Goal: Task Accomplishment & Management: Complete application form

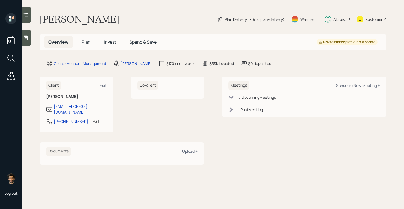
click at [104, 41] on span "Invest" at bounding box center [110, 42] width 12 height 6
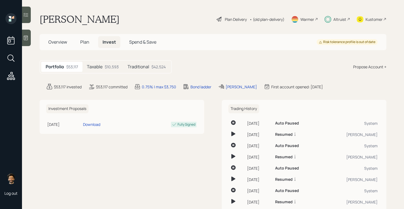
click at [111, 68] on div "$10,593" at bounding box center [112, 67] width 14 height 6
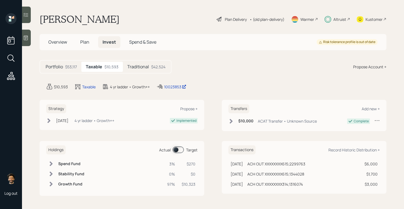
click at [63, 67] on div "Portfolio $53,117" at bounding box center [61, 67] width 40 height 10
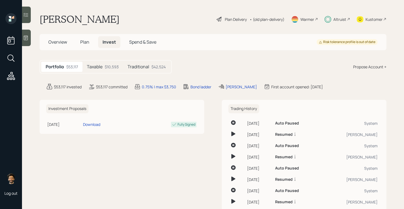
click at [84, 44] on span "Plan" at bounding box center [84, 42] width 9 height 6
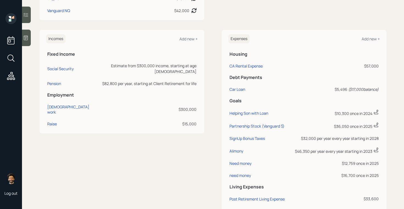
scroll to position [248, 0]
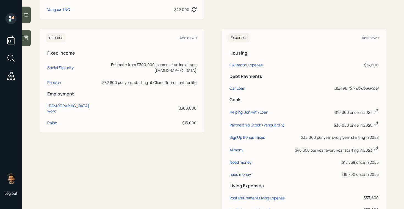
click at [237, 175] on div "need money" at bounding box center [239, 174] width 21 height 5
select select "0"
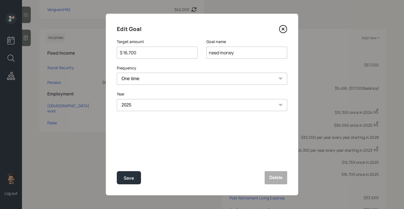
click at [146, 51] on input "$ 16,700" at bounding box center [154, 52] width 71 height 7
click at [131, 176] on div "Save" at bounding box center [129, 178] width 10 height 7
type input "$ 16,700"
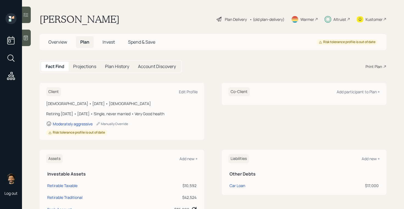
click at [109, 45] on span "Invest" at bounding box center [108, 42] width 12 height 6
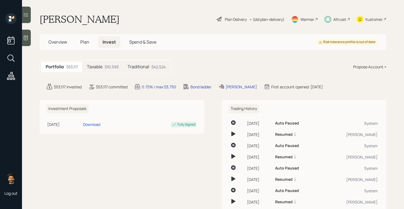
click at [109, 66] on div "$10,593" at bounding box center [112, 67] width 14 height 6
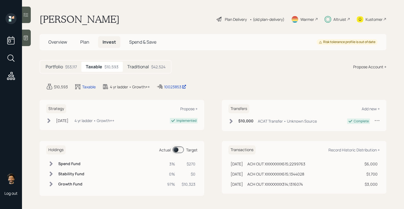
click at [177, 150] on span at bounding box center [177, 150] width 11 height 7
click at [143, 71] on div "Traditional $42,524" at bounding box center [146, 67] width 47 height 10
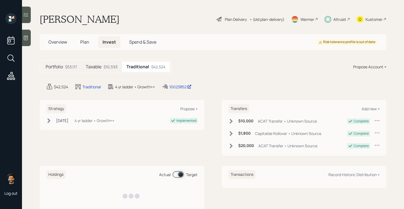
click at [100, 70] on div "Taxable $10,593" at bounding box center [101, 67] width 41 height 10
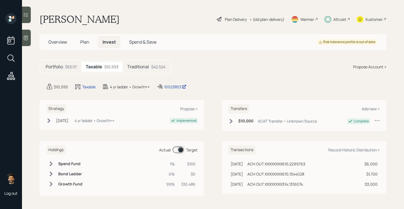
click at [85, 44] on span "Plan" at bounding box center [84, 42] width 9 height 6
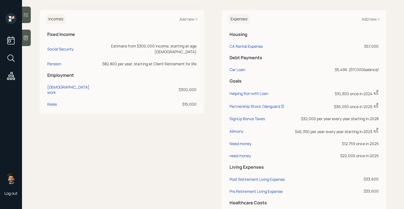
scroll to position [295, 0]
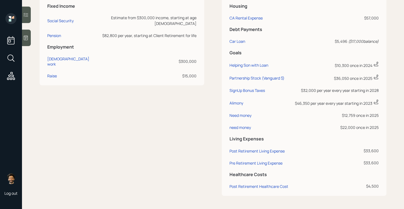
click at [240, 132] on td "need money" at bounding box center [259, 127] width 63 height 12
click at [233, 126] on div "need money" at bounding box center [239, 127] width 21 height 5
select select "0"
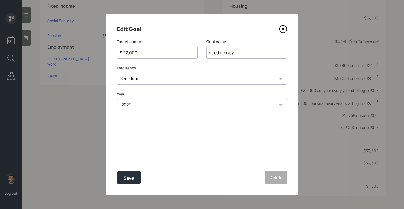
click at [138, 53] on input "$ 22,000" at bounding box center [154, 52] width 71 height 7
click at [125, 172] on button "Save" at bounding box center [129, 177] width 24 height 13
type input "$ 22,000"
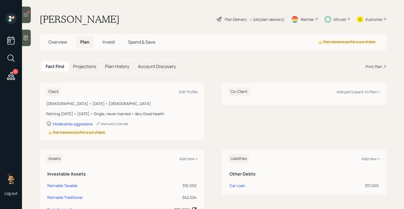
click at [114, 41] on span "Invest" at bounding box center [108, 42] width 12 height 6
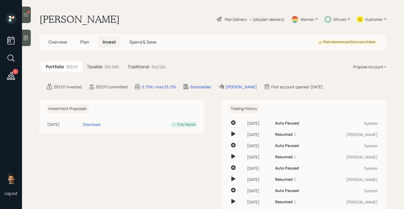
click at [112, 67] on div "$10,593" at bounding box center [112, 67] width 14 height 6
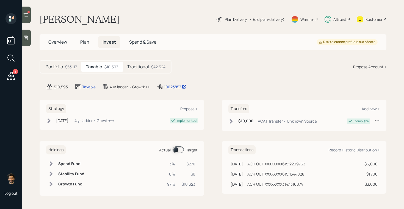
click at [177, 150] on span at bounding box center [177, 150] width 11 height 7
click at [83, 43] on span "Plan" at bounding box center [84, 42] width 9 height 6
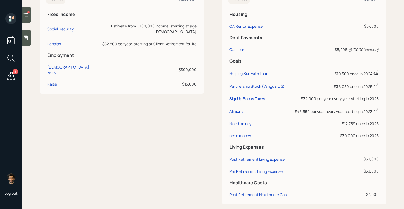
scroll to position [295, 0]
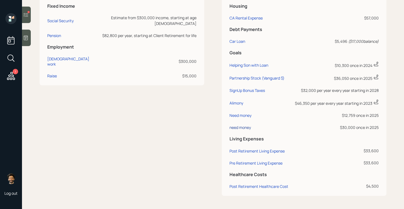
click at [243, 128] on div "need money" at bounding box center [239, 127] width 21 height 5
select select "0"
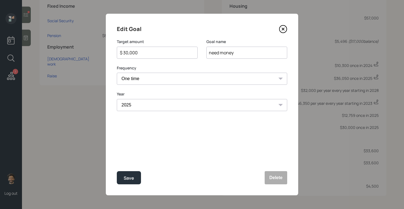
click at [136, 51] on input "$ 30,000" at bounding box center [154, 52] width 71 height 7
click at [126, 179] on div "Save" at bounding box center [129, 178] width 10 height 7
type input "$ 30,000"
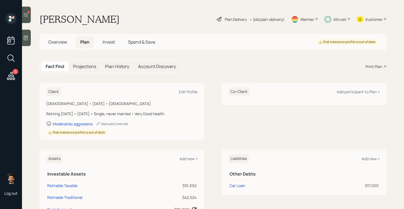
click at [107, 41] on span "Invest" at bounding box center [108, 42] width 12 height 6
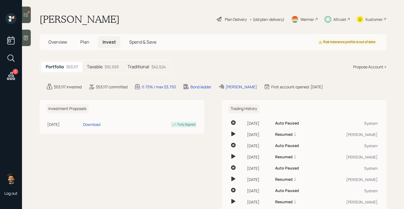
click at [108, 64] on div "$10,593" at bounding box center [112, 67] width 14 height 6
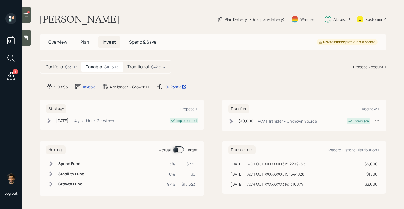
click at [177, 143] on div "Holdings Actual Target Spend Fund 3% $270 Stability Fund 0% $0 Growth Fund 97% …" at bounding box center [122, 168] width 164 height 55
click at [177, 149] on span at bounding box center [177, 150] width 11 height 7
click at [131, 66] on h5 "Traditional" at bounding box center [138, 66] width 22 height 5
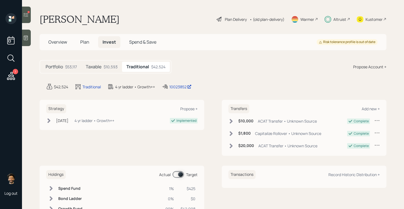
click at [105, 68] on div "$10,593" at bounding box center [111, 67] width 14 height 6
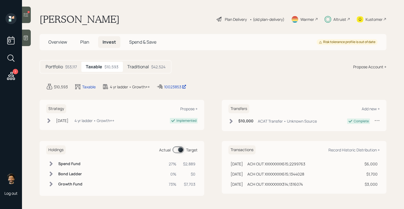
click at [83, 43] on span "Plan" at bounding box center [84, 42] width 9 height 6
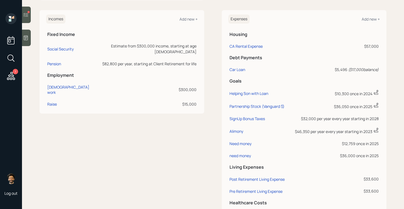
scroll to position [269, 0]
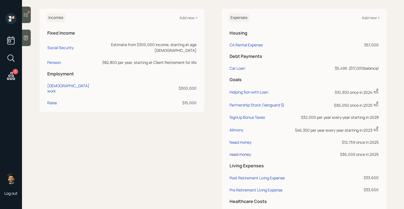
click at [239, 156] on div "need money" at bounding box center [239, 154] width 21 height 5
select select "0"
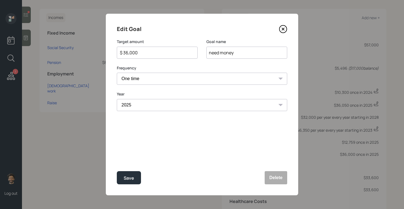
click at [138, 52] on input "$ 36,000" at bounding box center [154, 52] width 71 height 7
click at [131, 180] on div "Save" at bounding box center [129, 178] width 10 height 7
type input "$ 36,000"
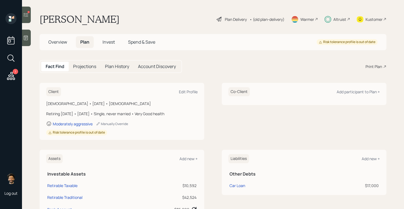
click at [104, 41] on span "Invest" at bounding box center [108, 42] width 12 height 6
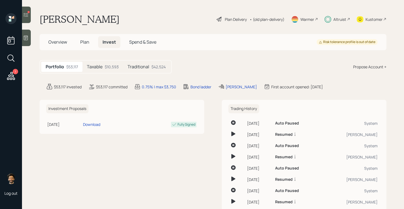
click at [105, 69] on div "$10,593" at bounding box center [112, 67] width 14 height 6
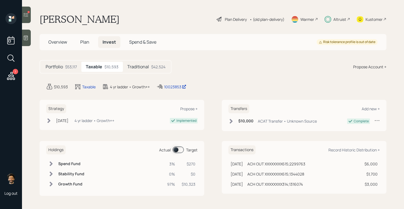
click at [178, 149] on span at bounding box center [177, 150] width 11 height 7
click at [256, 22] on div "Plan Delivery • (old plan-delivery)" at bounding box center [250, 19] width 69 height 12
click at [255, 22] on div "• (old plan-delivery)" at bounding box center [266, 19] width 35 height 6
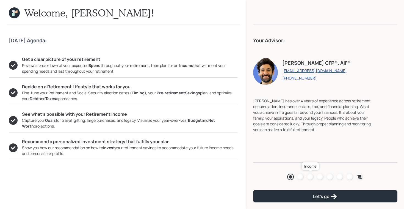
click at [309, 177] on div at bounding box center [310, 177] width 7 height 7
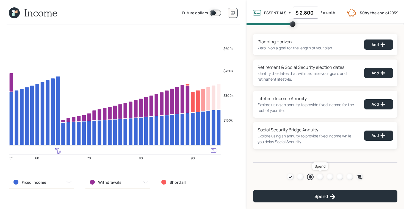
click at [320, 178] on div at bounding box center [320, 177] width 7 height 7
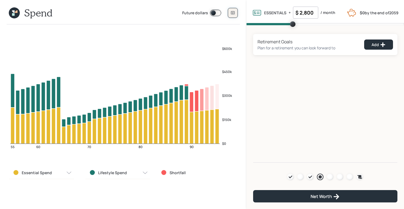
click at [233, 10] on button at bounding box center [233, 13] width 10 height 10
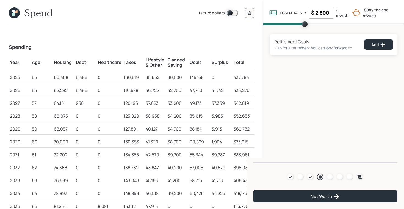
click at [13, 17] on icon at bounding box center [14, 12] width 11 height 11
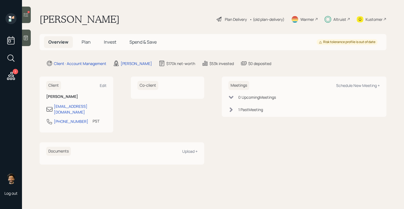
click at [84, 41] on span "Plan" at bounding box center [86, 42] width 9 height 6
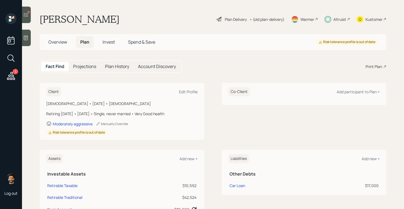
click at [110, 41] on span "Invest" at bounding box center [108, 42] width 12 height 6
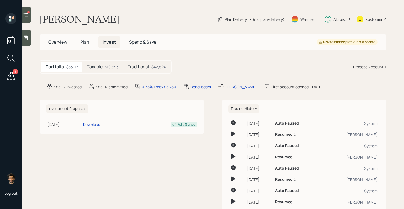
scroll to position [16, 0]
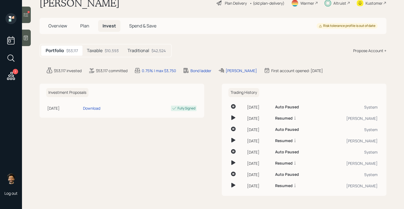
click at [113, 54] on div "Taxable $10,593" at bounding box center [102, 51] width 41 height 10
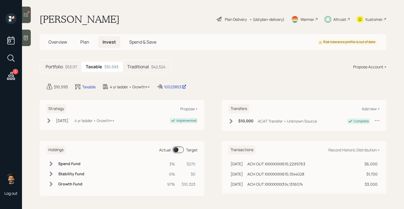
click at [181, 151] on span at bounding box center [177, 150] width 11 height 7
click at [86, 41] on span "Plan" at bounding box center [84, 42] width 9 height 6
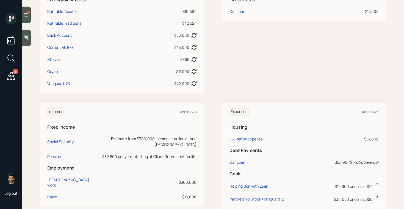
scroll to position [245, 0]
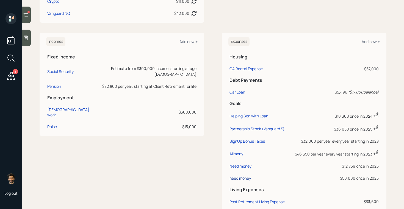
click at [239, 177] on div "need money" at bounding box center [239, 178] width 21 height 5
select select "0"
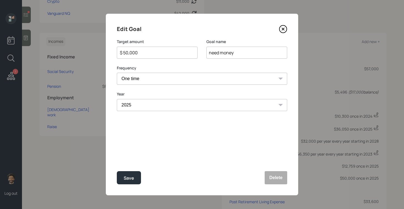
click at [148, 56] on div "$ 50,000" at bounding box center [157, 53] width 81 height 12
click at [141, 53] on input "$ 50,000" at bounding box center [154, 52] width 71 height 7
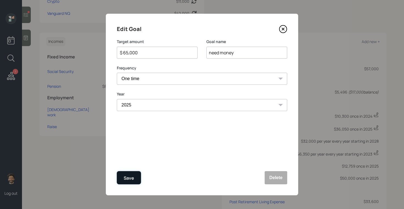
click at [133, 175] on div "Save" at bounding box center [129, 178] width 10 height 7
type input "$ 50,000"
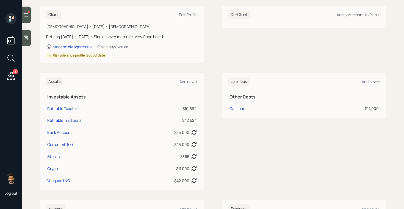
scroll to position [13, 0]
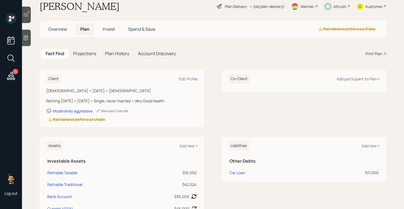
click at [105, 29] on span "Invest" at bounding box center [108, 29] width 12 height 6
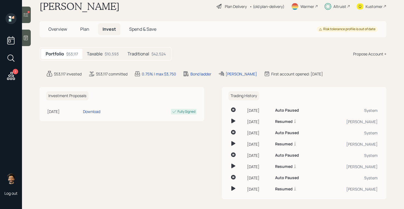
click at [108, 52] on div "$10,593" at bounding box center [112, 54] width 14 height 6
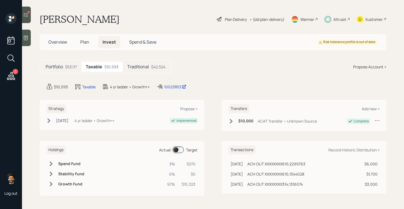
click at [139, 70] on div "Traditional $42,524" at bounding box center [146, 67] width 47 height 10
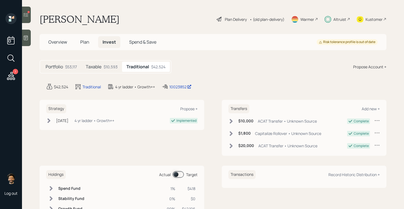
click at [113, 65] on div "$10,593" at bounding box center [111, 67] width 14 height 6
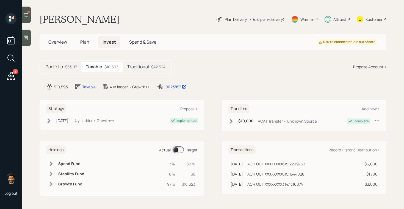
click at [175, 149] on span at bounding box center [177, 150] width 11 height 7
click at [65, 67] on div "Portfolio $53,117" at bounding box center [61, 67] width 40 height 10
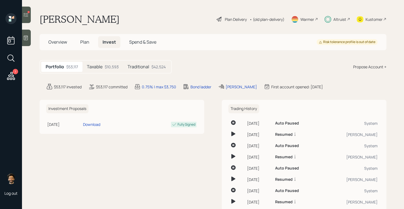
click at [28, 16] on icon at bounding box center [25, 14] width 5 height 5
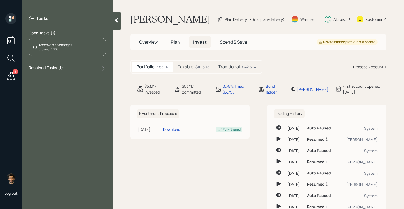
click at [114, 18] on icon at bounding box center [116, 20] width 5 height 5
